Goal: Navigation & Orientation: Find specific page/section

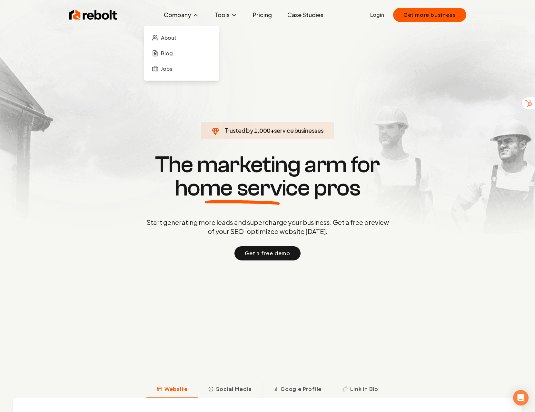
click at [201, 14] on button "Company" at bounding box center [182, 14] width 46 height 13
click at [177, 36] on span "About" at bounding box center [168, 38] width 15 height 8
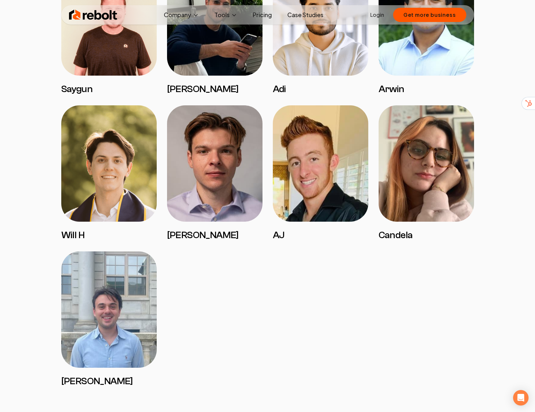
scroll to position [1189, 0]
click at [110, 342] on img at bounding box center [109, 309] width 96 height 116
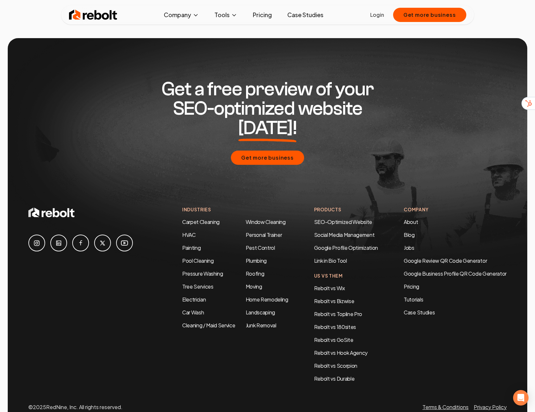
scroll to position [2023, 0]
click at [62, 239] on icon at bounding box center [59, 243] width 8 height 8
